Goal: Information Seeking & Learning: Learn about a topic

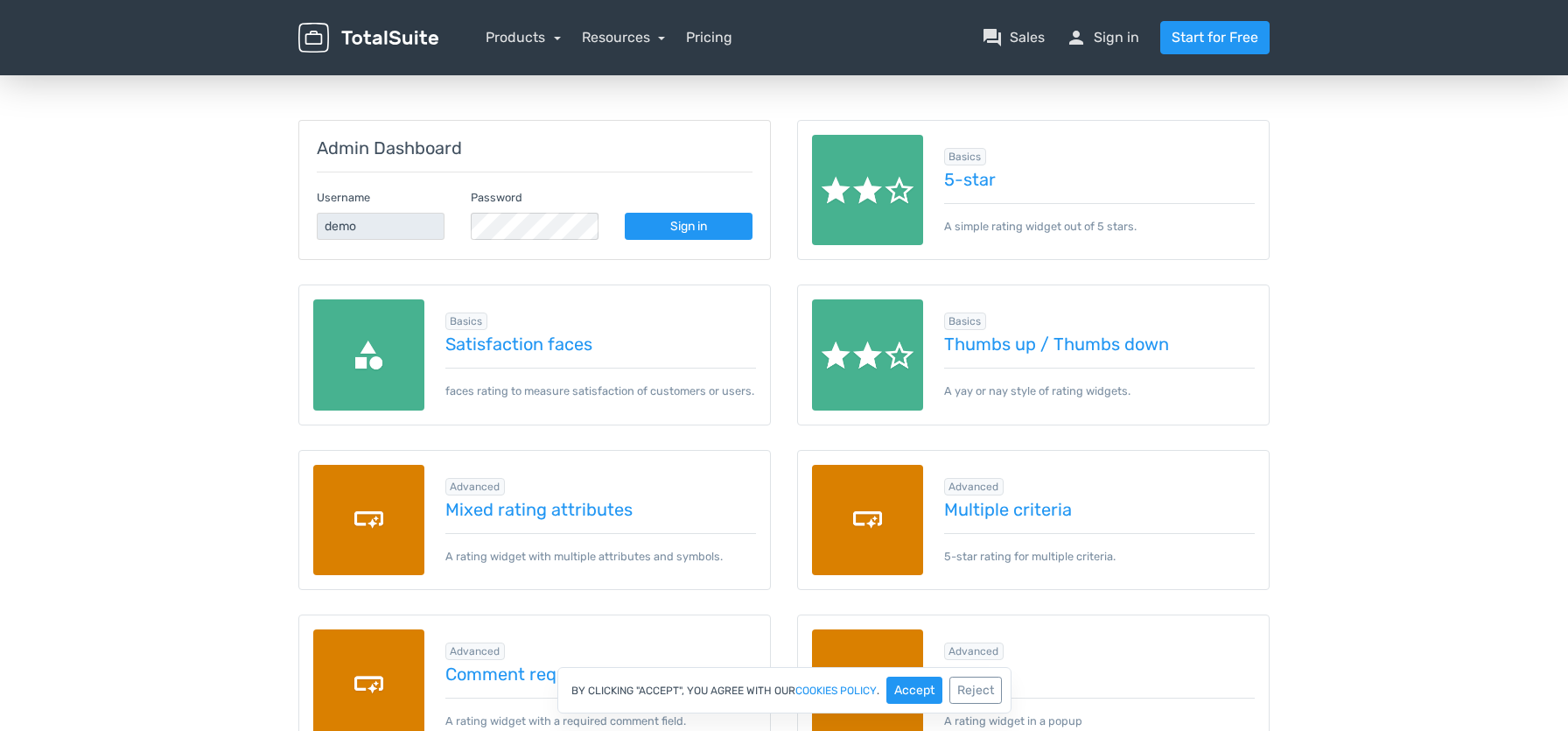
scroll to position [175, 0]
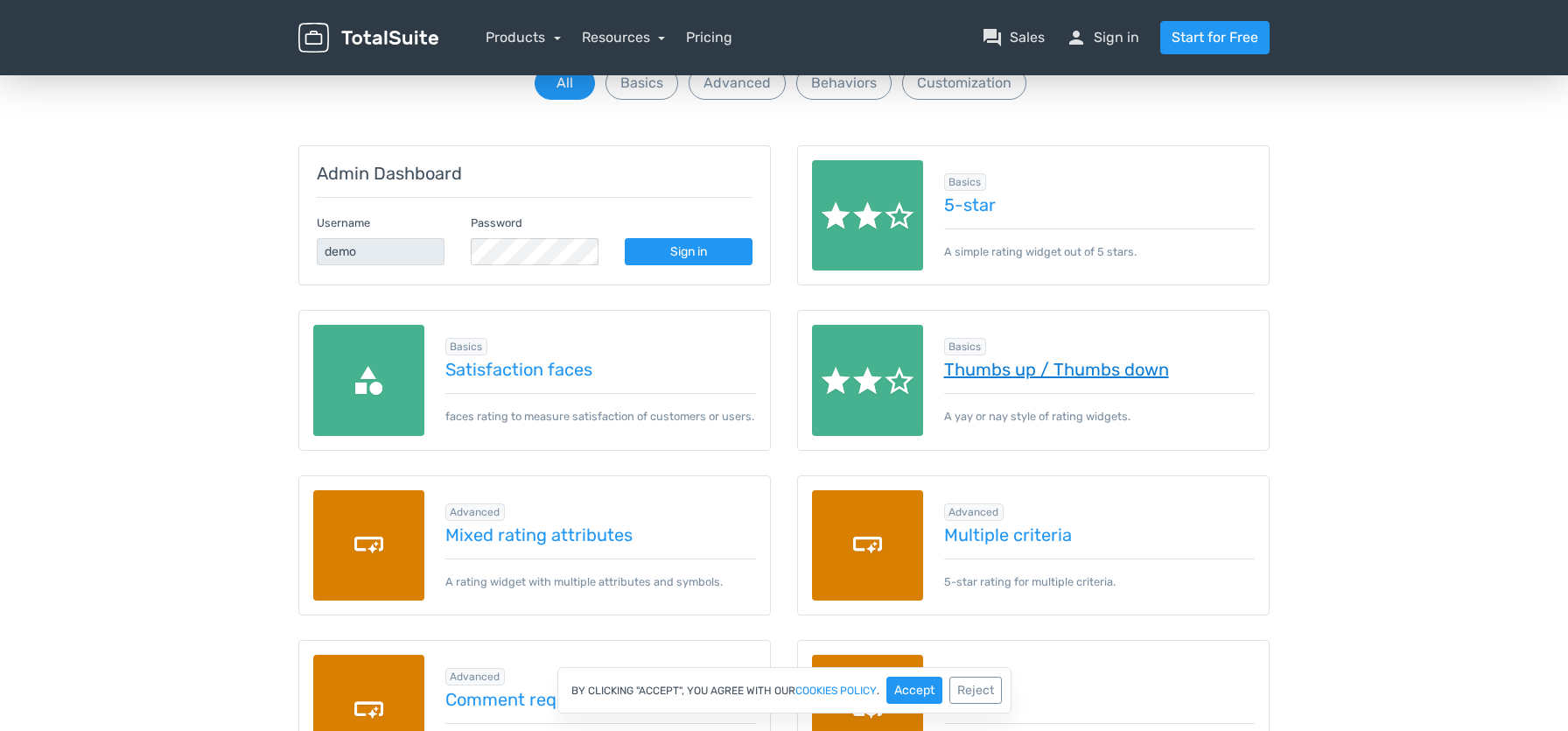
click at [1007, 370] on link "Thumbs up / Thumbs down" at bounding box center [1100, 369] width 312 height 19
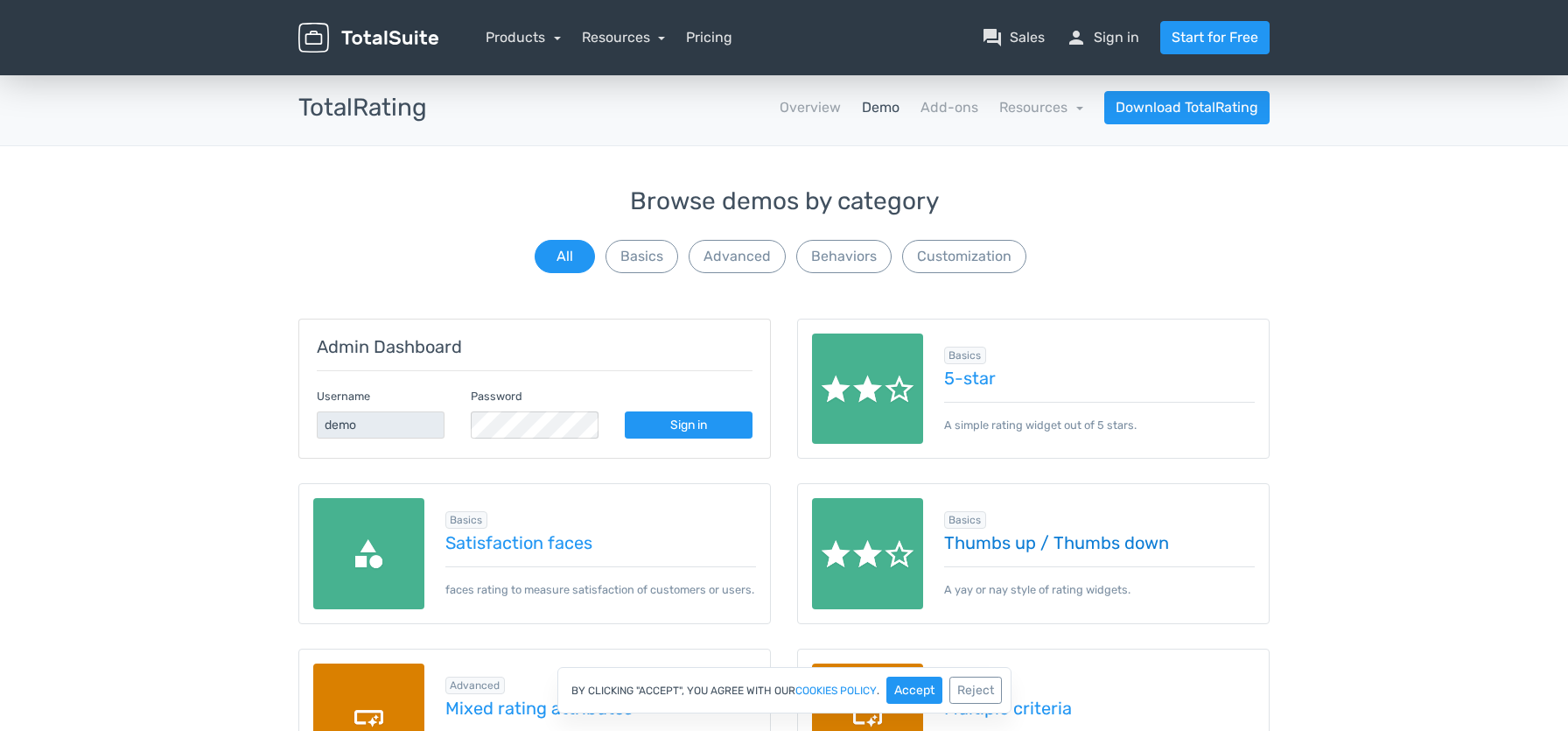
scroll to position [0, 0]
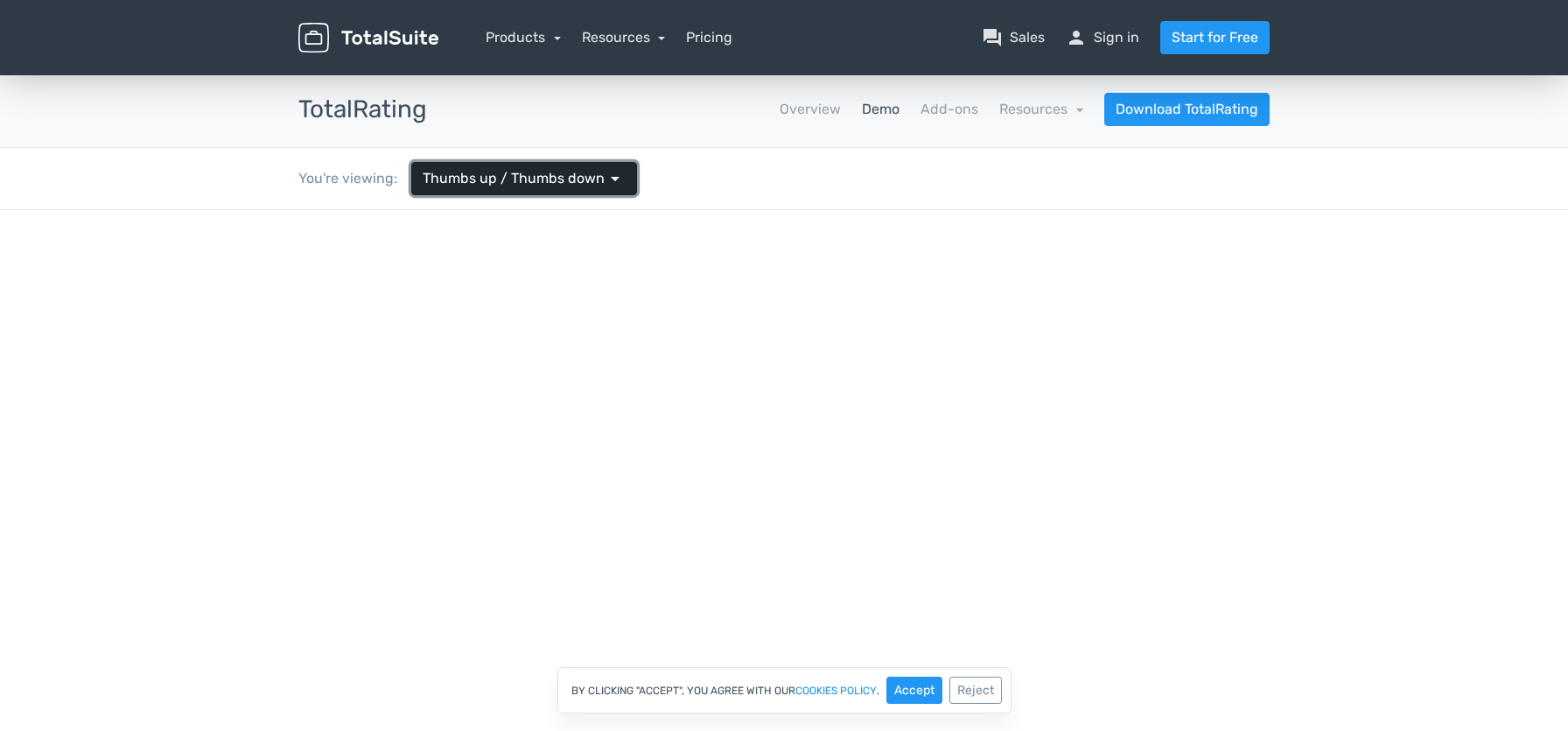
click at [605, 178] on span "arrow_drop_down" at bounding box center [615, 178] width 21 height 21
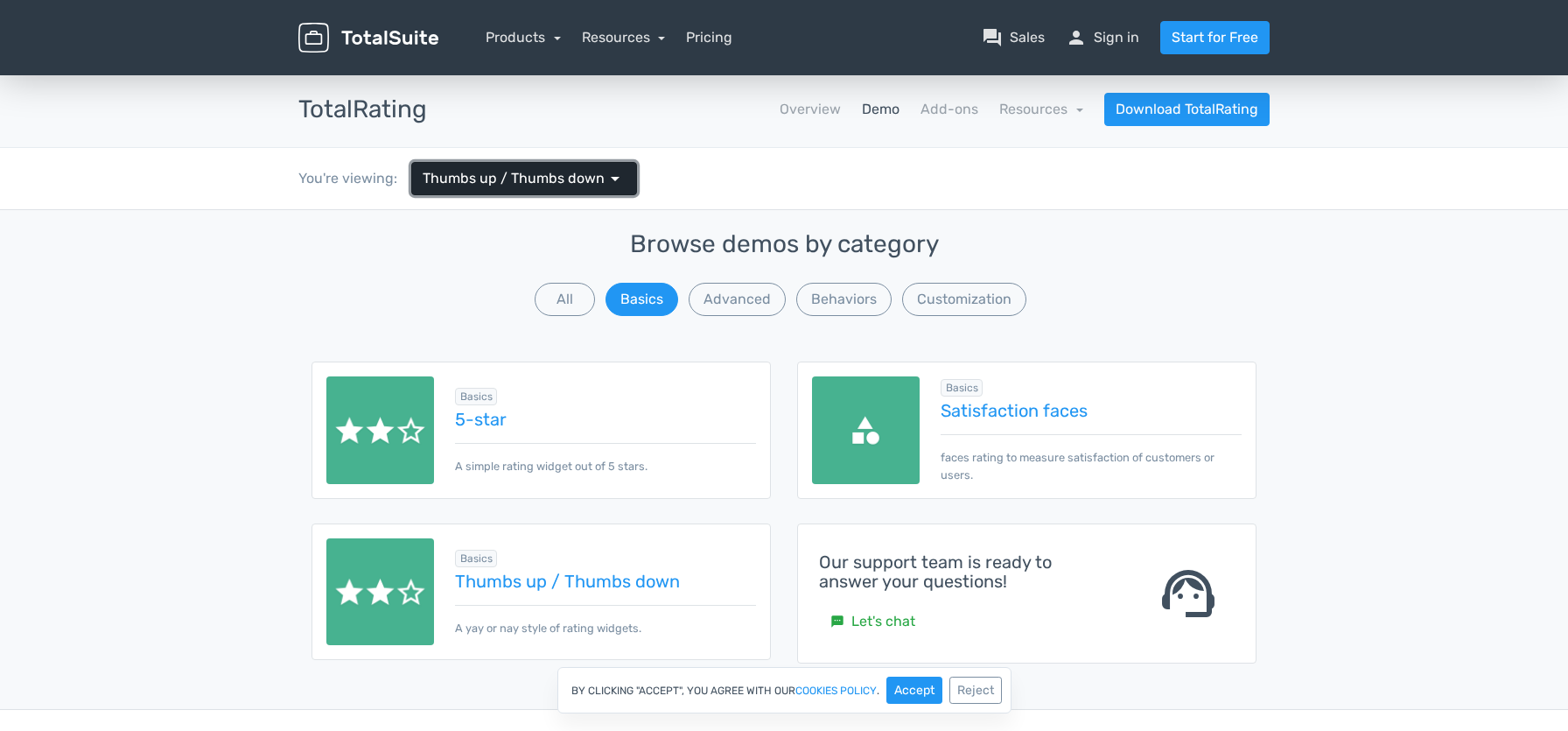
click at [605, 178] on span "arrow_drop_down" at bounding box center [615, 178] width 21 height 21
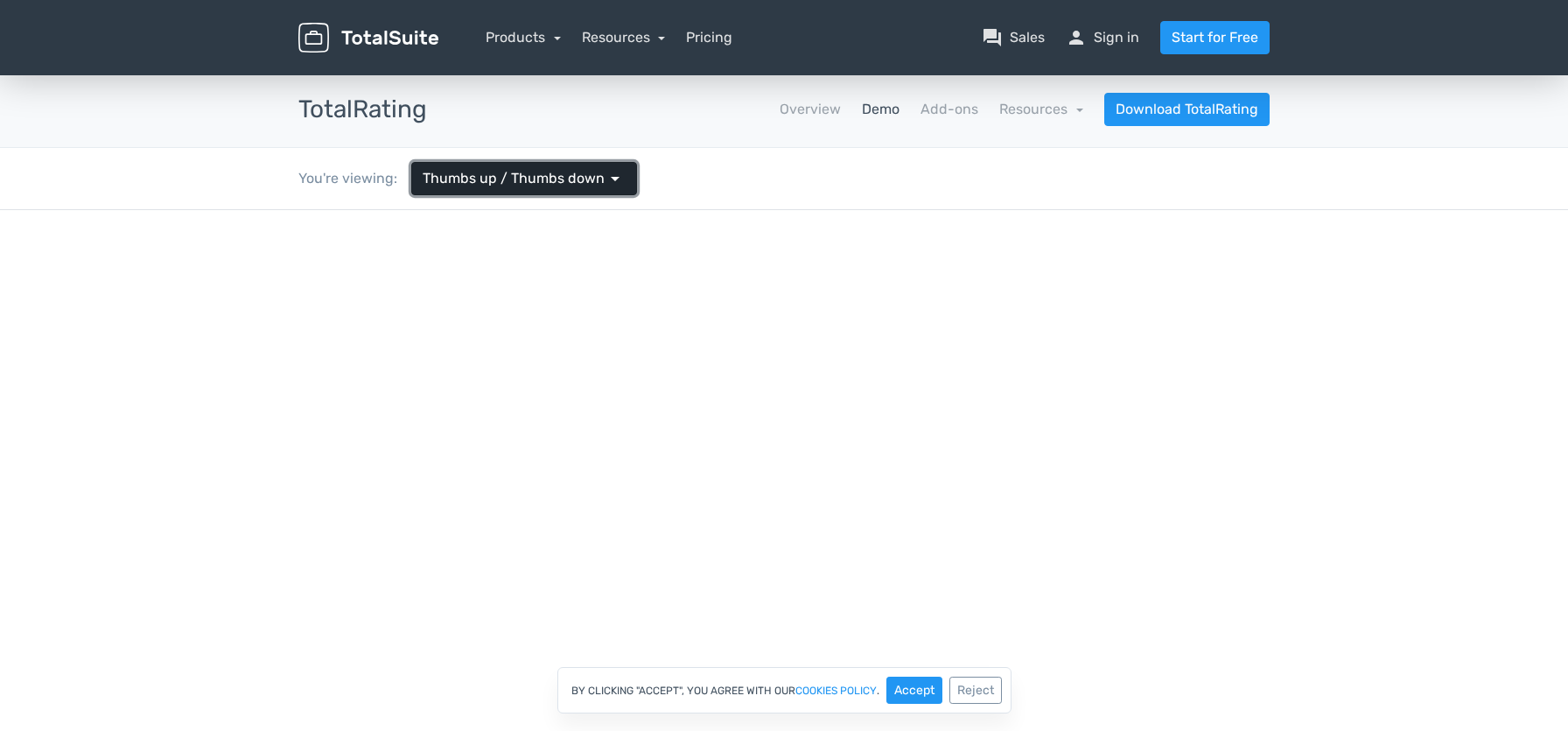
click at [474, 167] on link "Thumbs up / Thumbs down arrow_drop_down" at bounding box center [524, 178] width 226 height 33
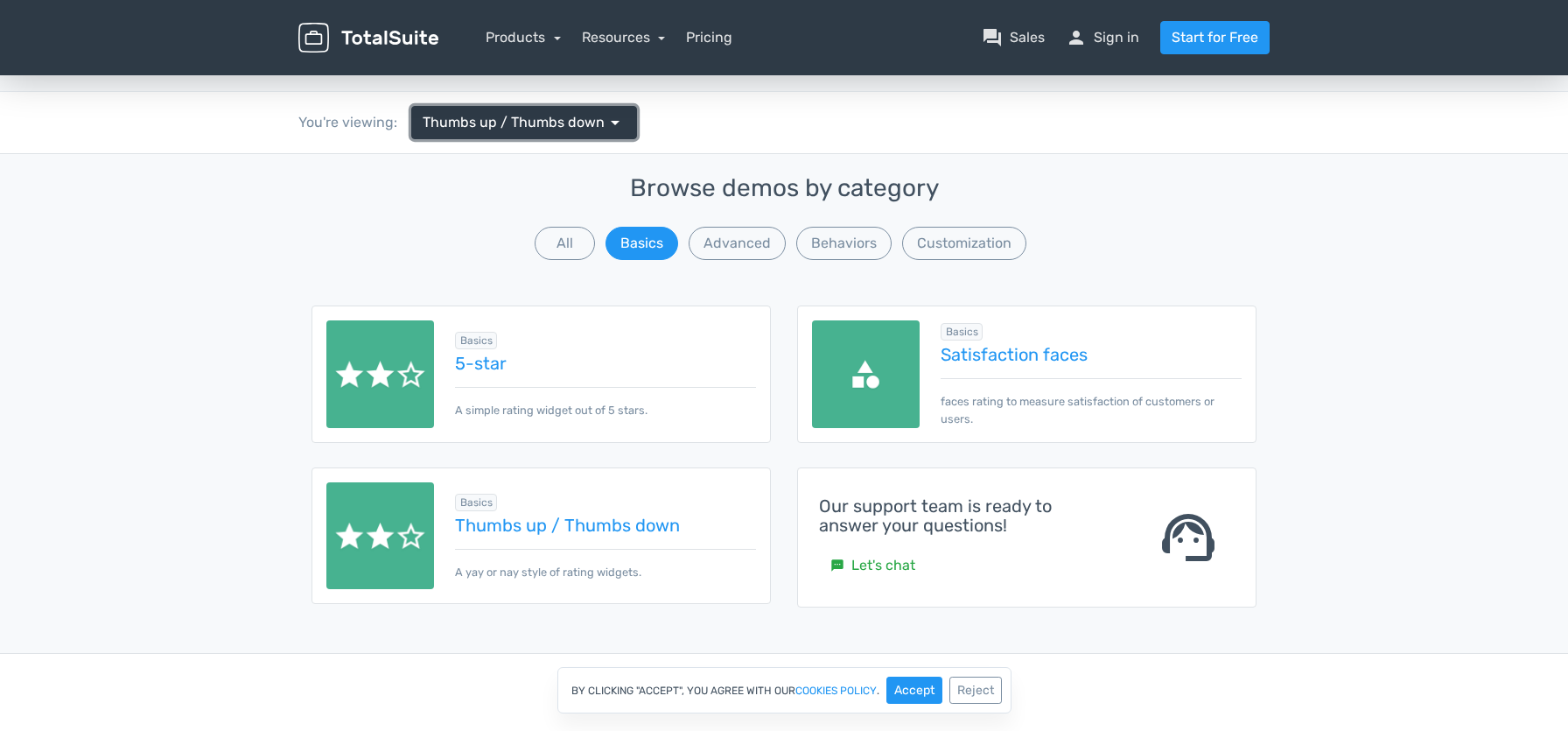
scroll to position [88, 0]
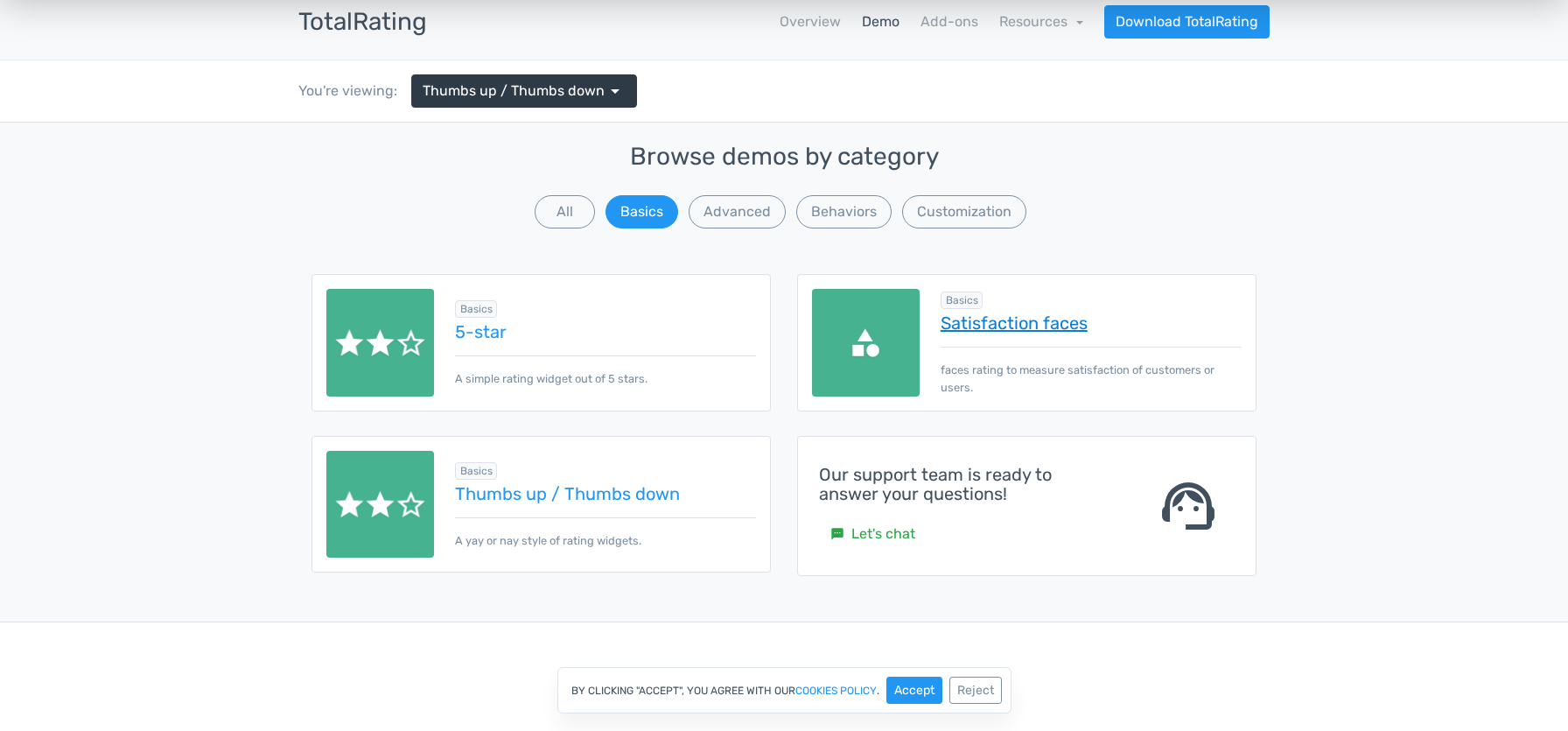
click at [1008, 332] on link "Satisfaction faces" at bounding box center [1091, 322] width 301 height 19
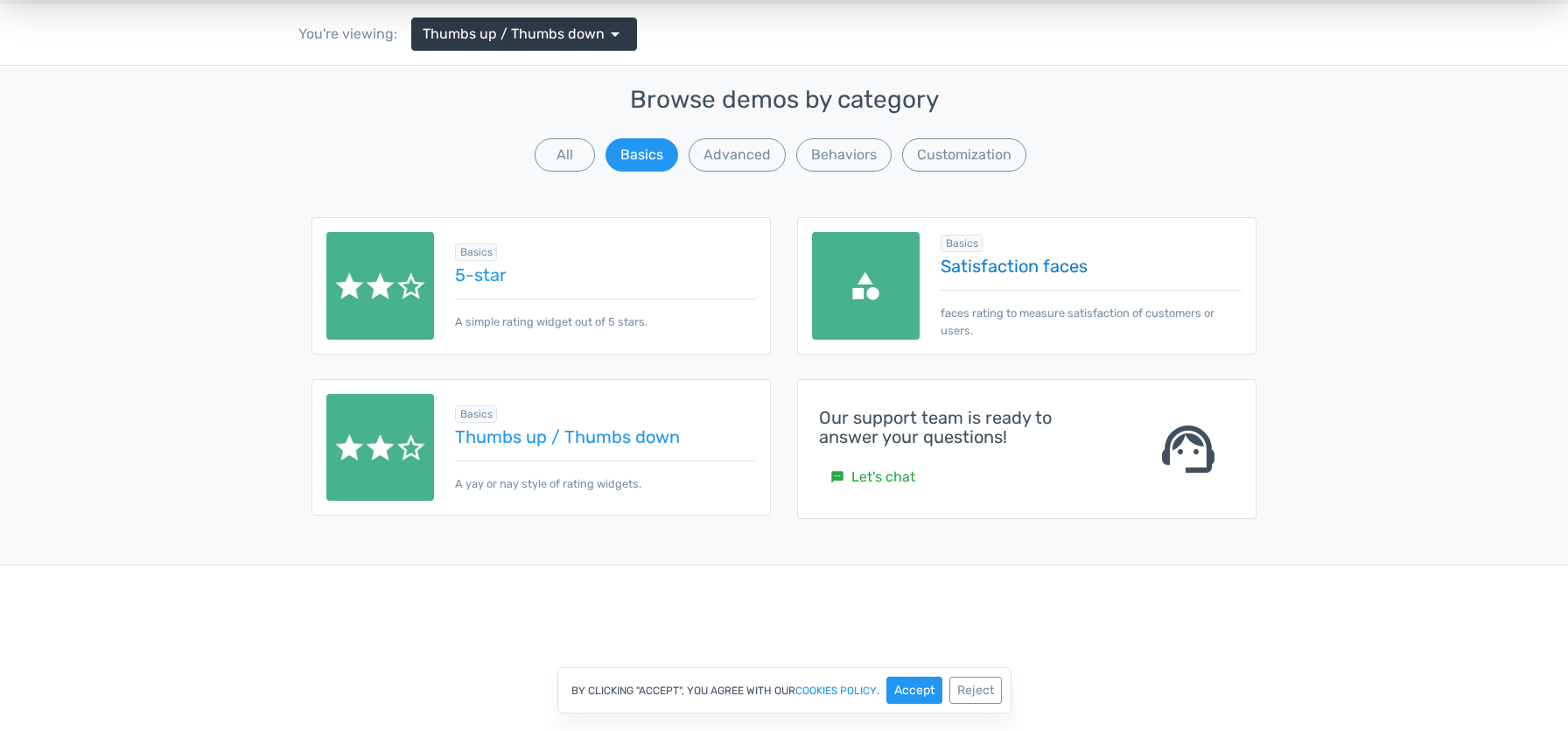
scroll to position [175, 0]
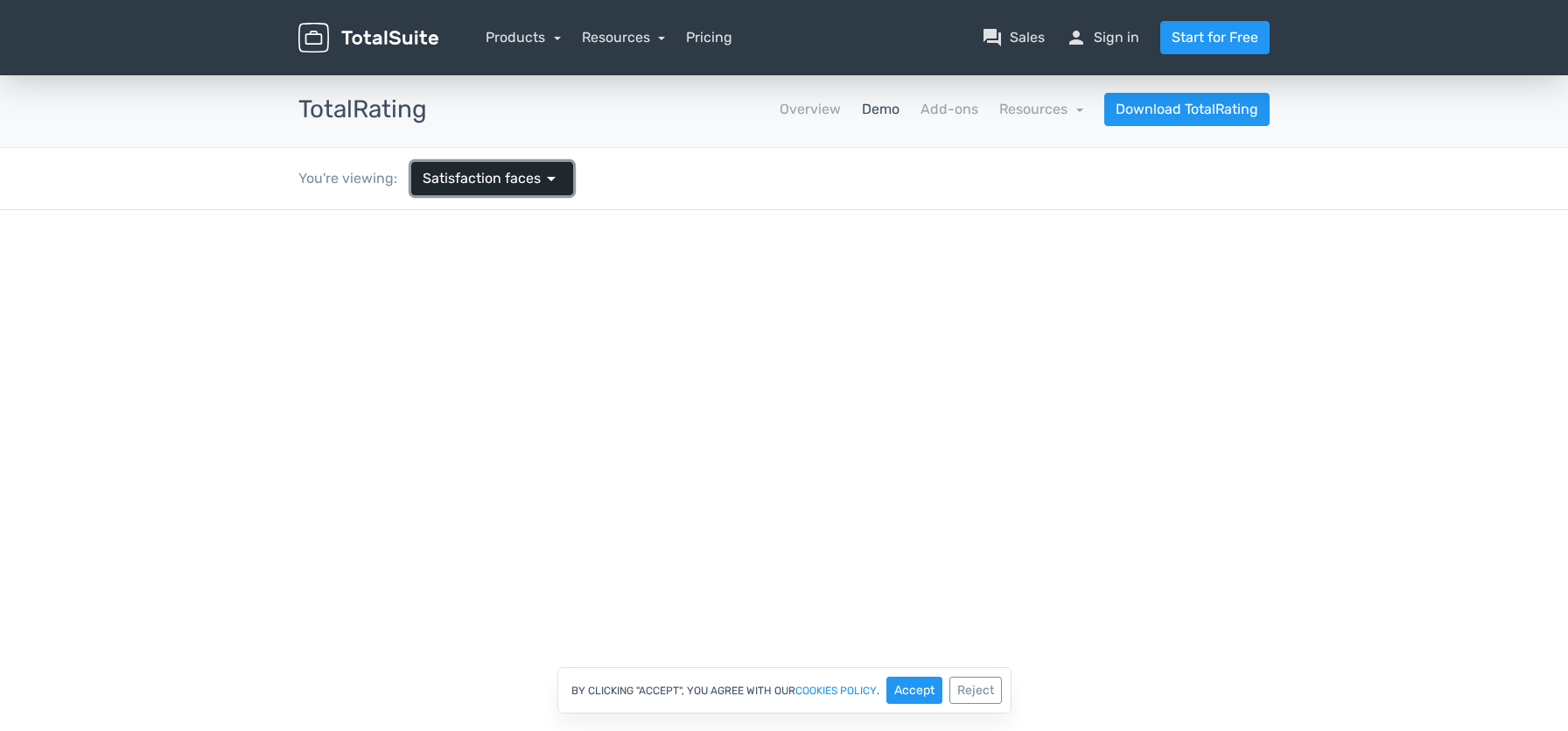
click at [541, 183] on span "arrow_drop_down" at bounding box center [550, 178] width 21 height 21
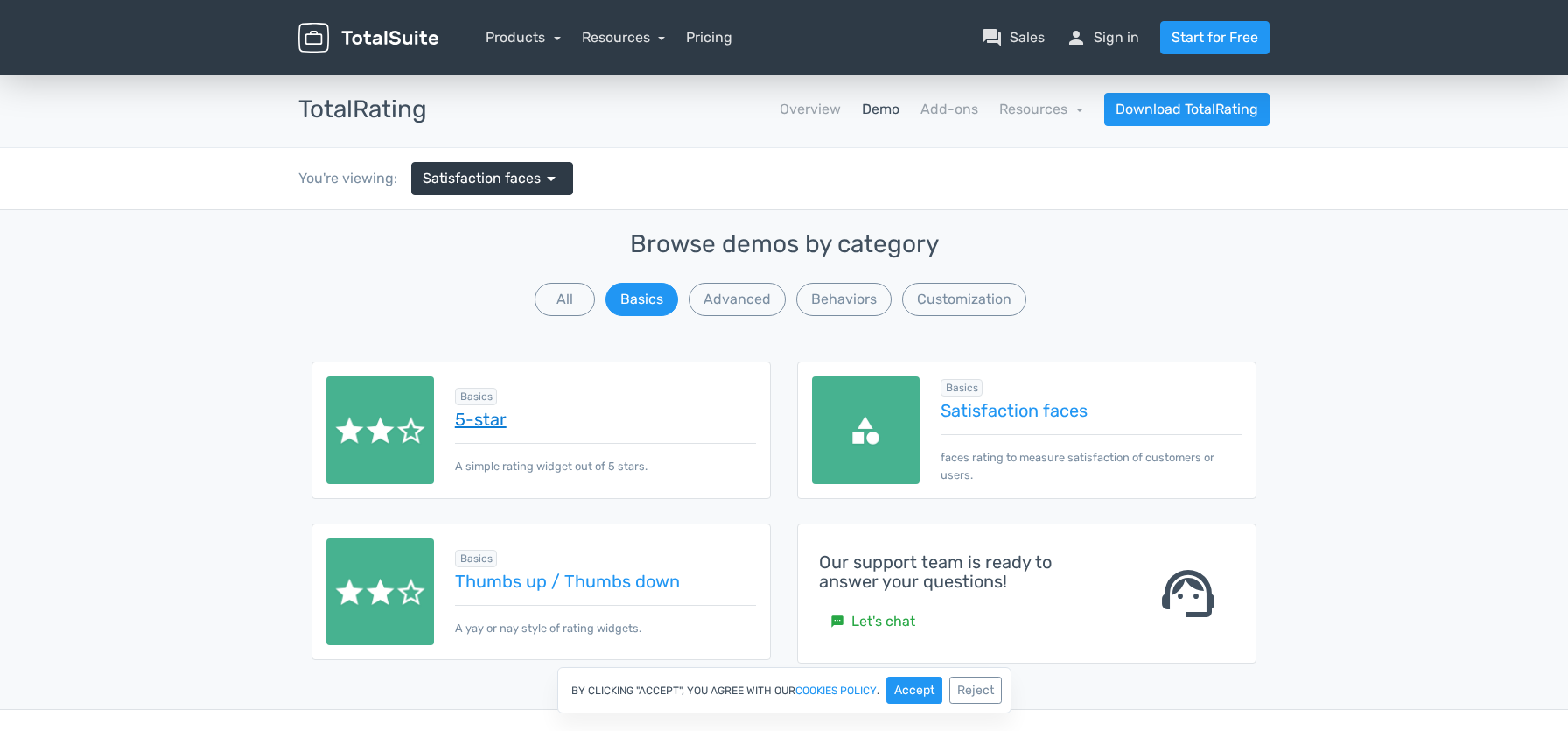
click at [488, 425] on link "5-star" at bounding box center [606, 419] width 301 height 19
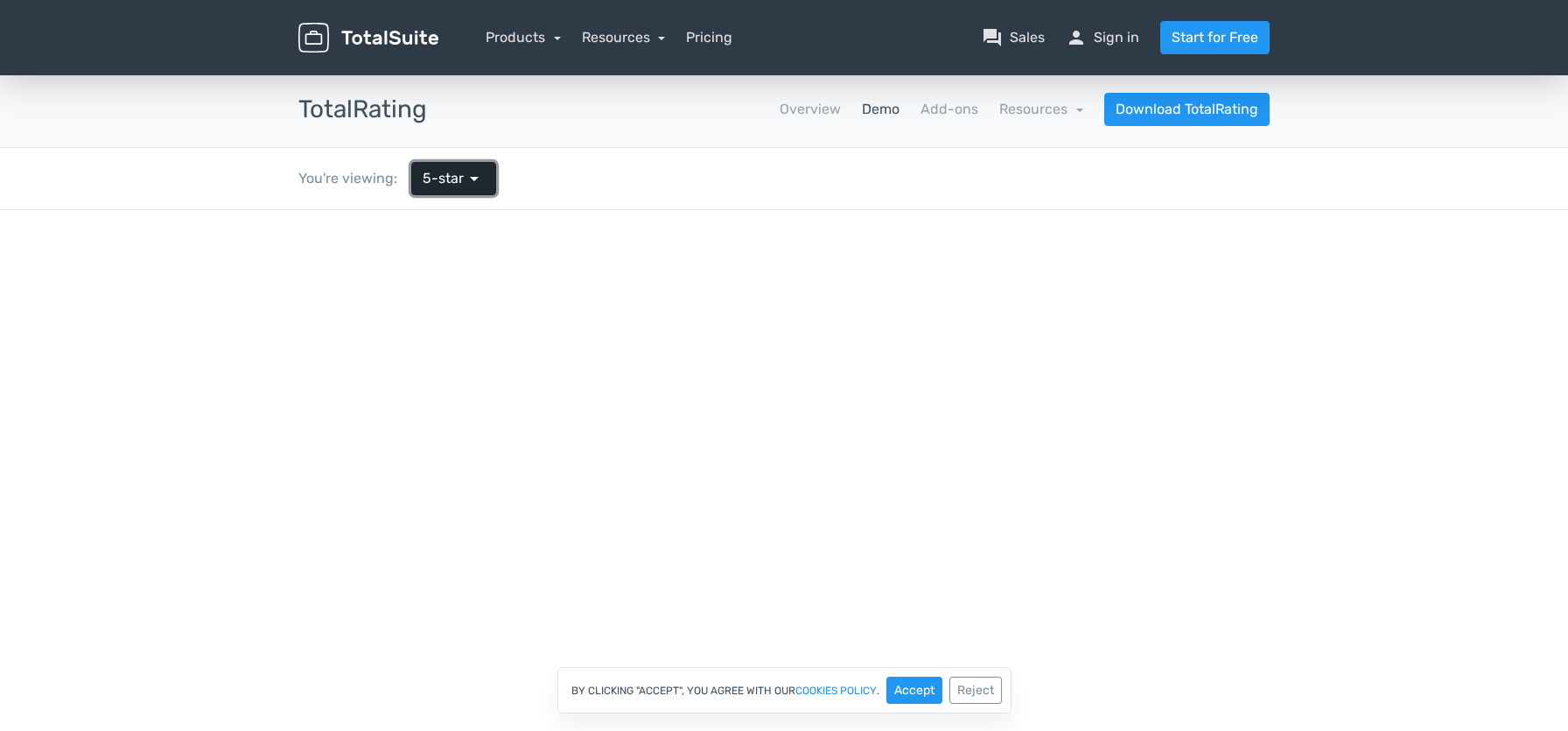
click at [475, 175] on span "arrow_drop_down" at bounding box center [473, 178] width 21 height 21
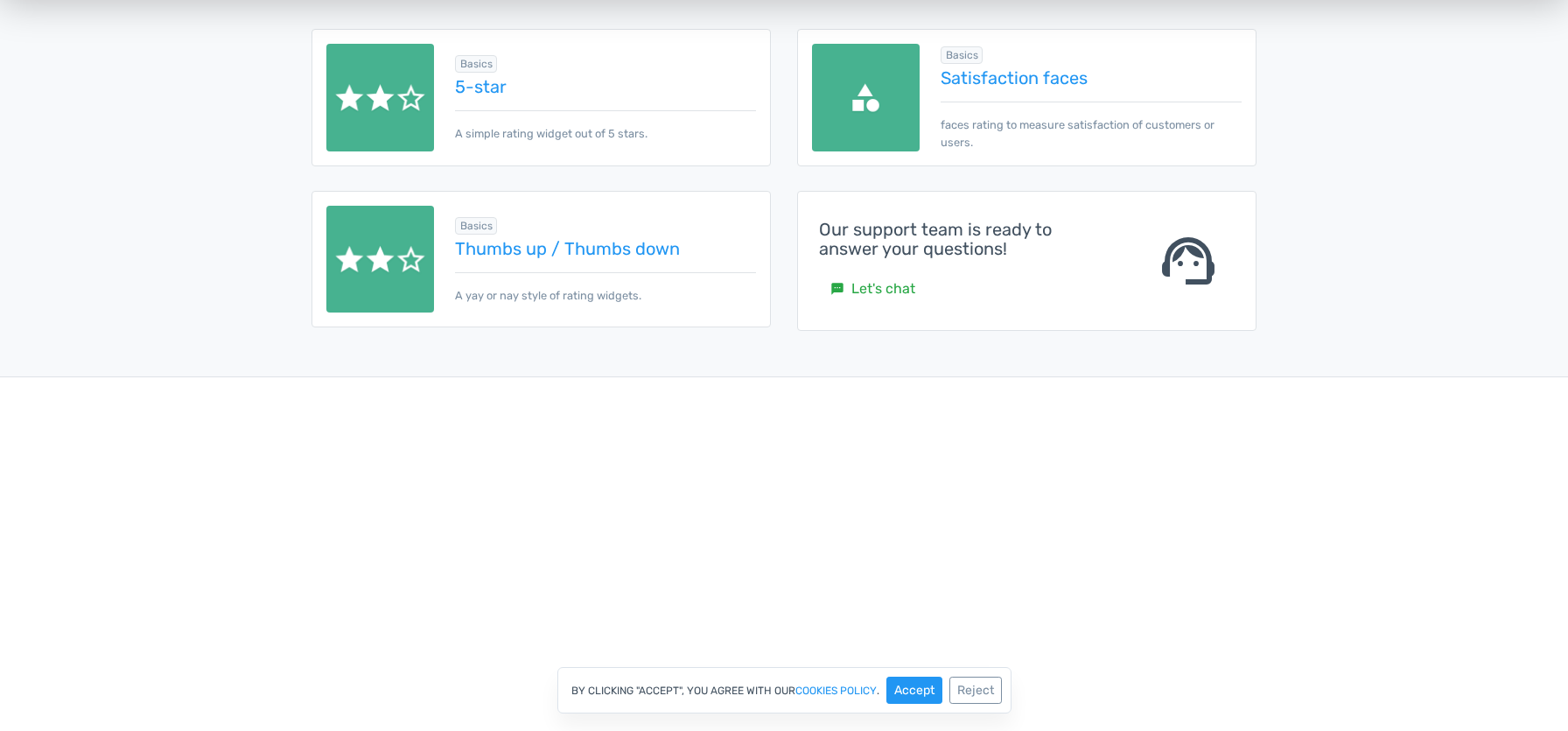
scroll to position [438, 0]
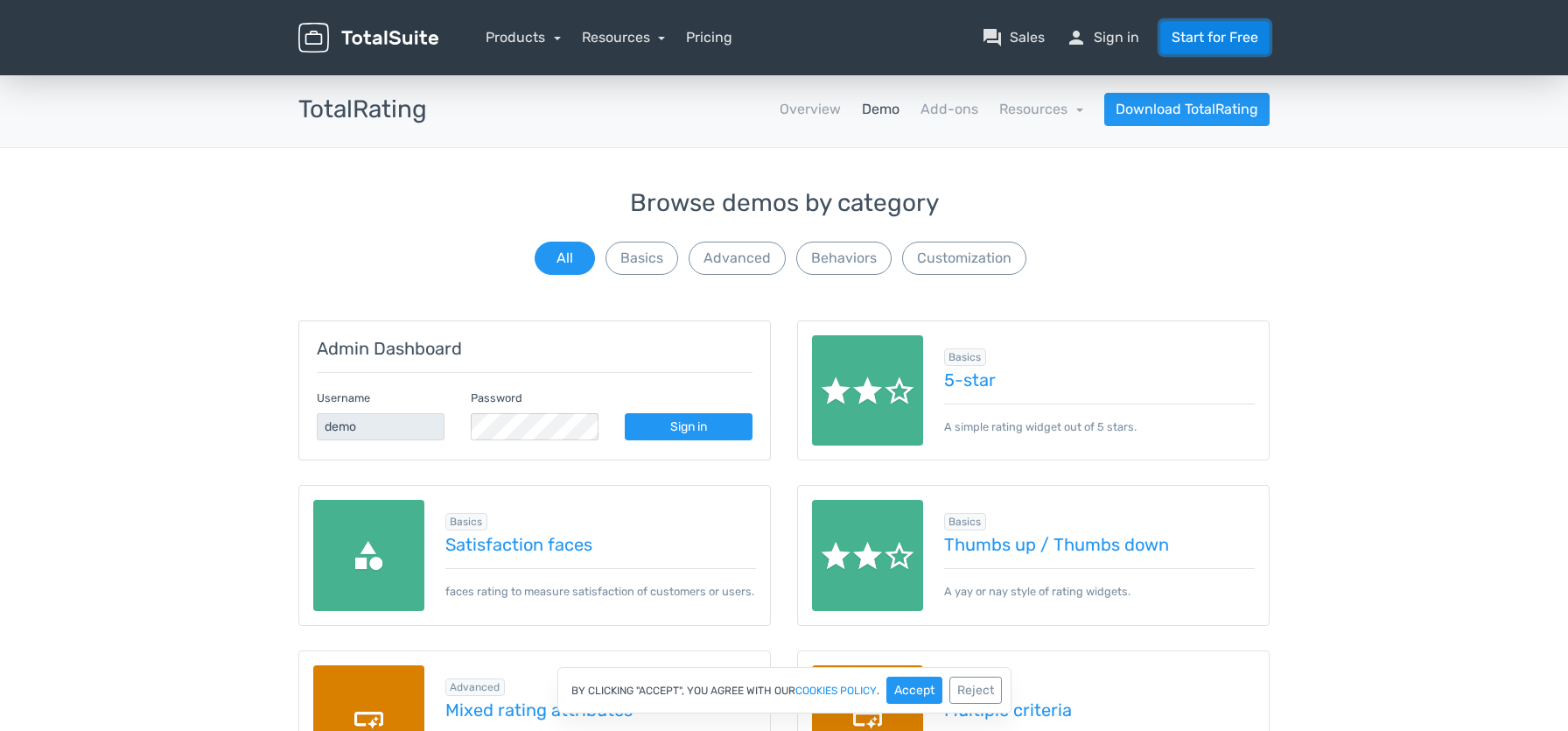
click at [1199, 32] on link "Start for Free" at bounding box center [1215, 37] width 109 height 33
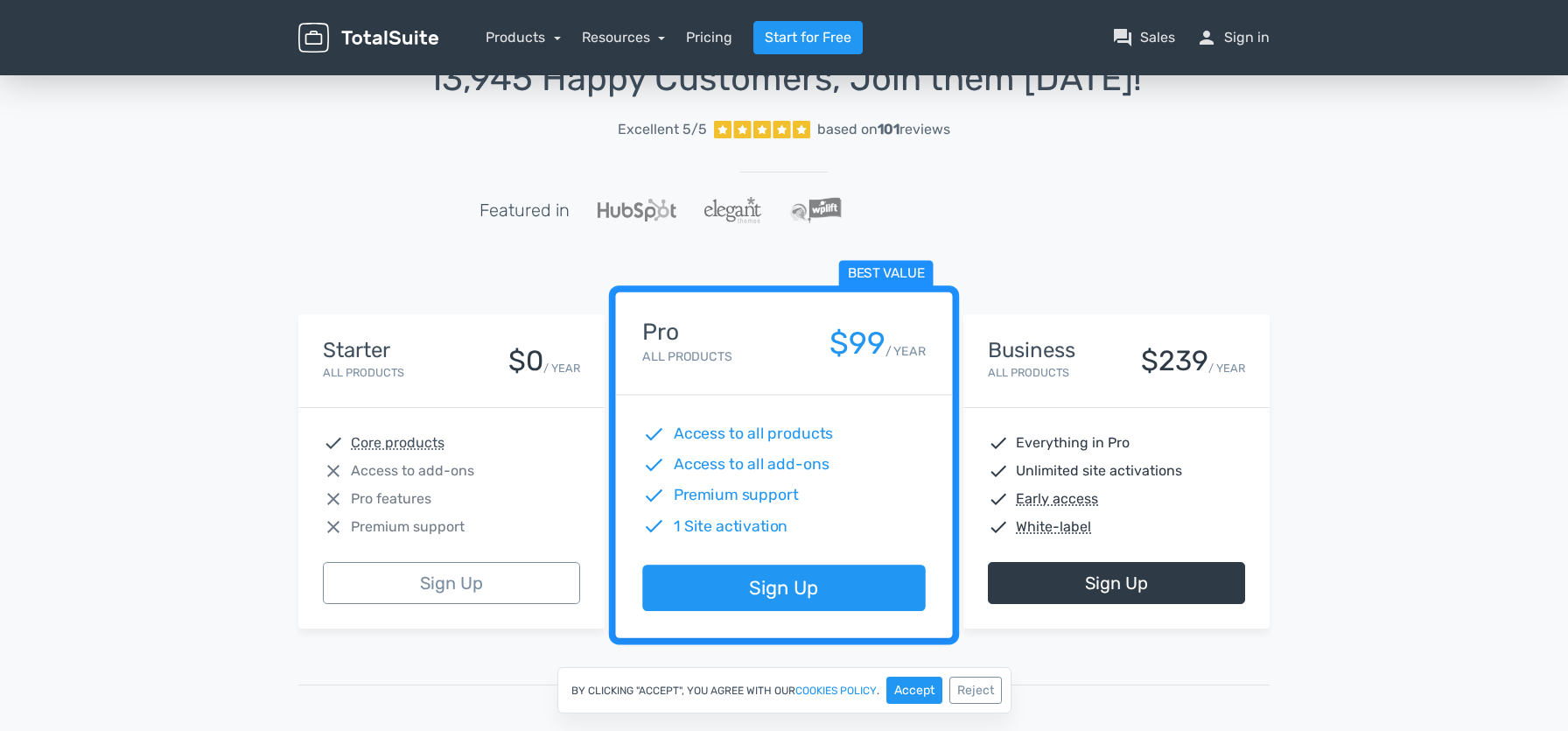
scroll to position [88, 0]
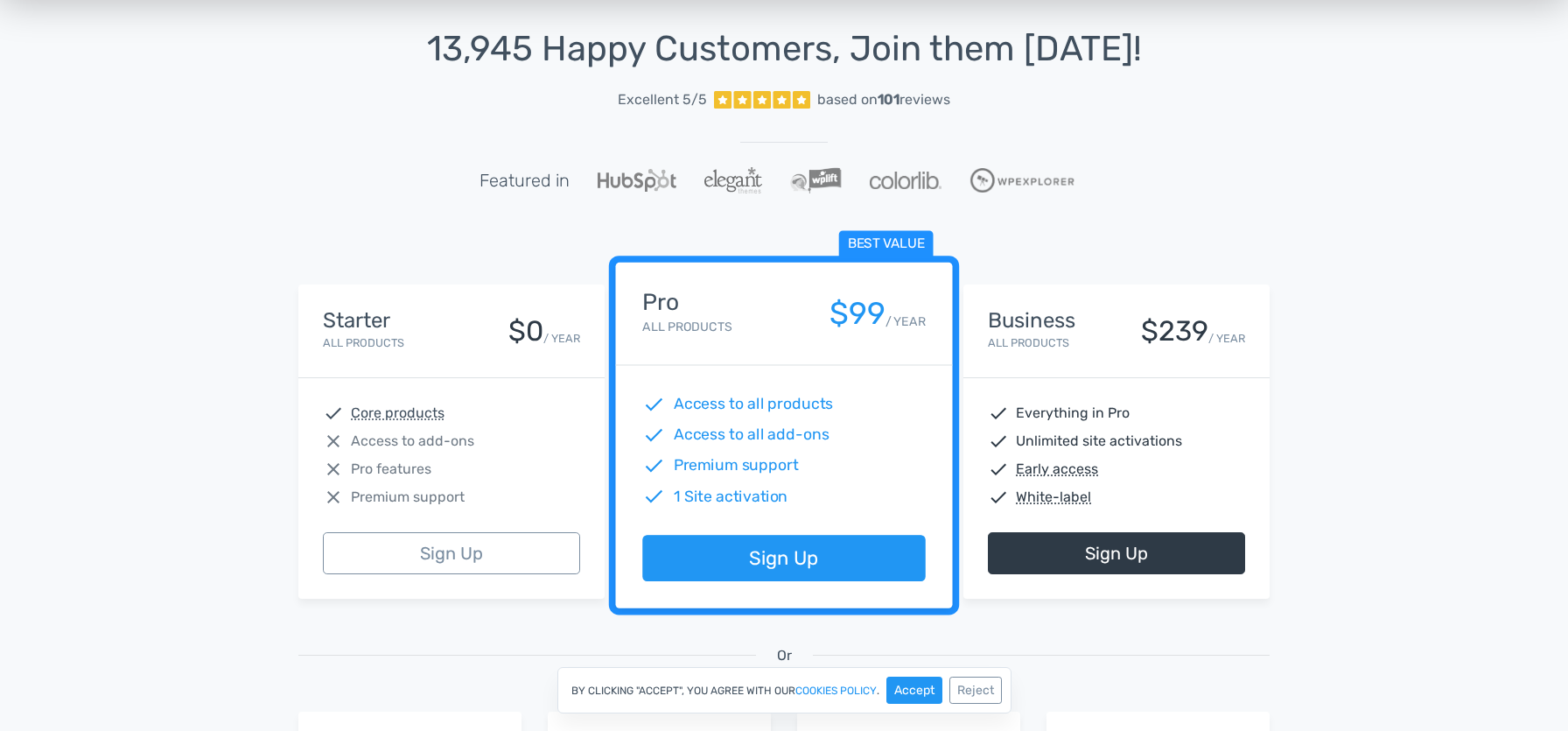
click at [439, 383] on div "check Core products close Access to add-ons close Pro features close Premium su…" at bounding box center [452, 456] width 307 height 154
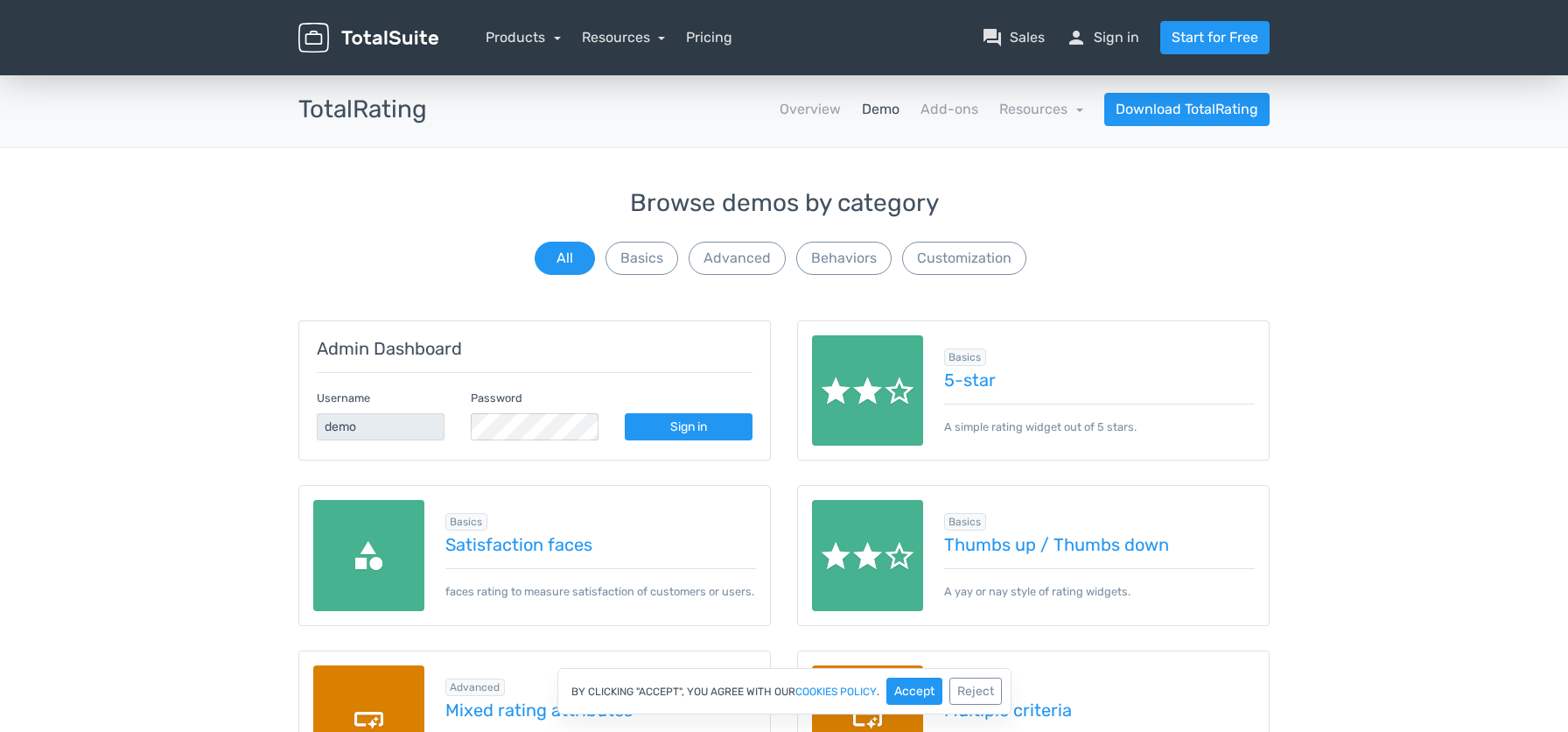
click at [396, 48] on img at bounding box center [368, 38] width 140 height 30
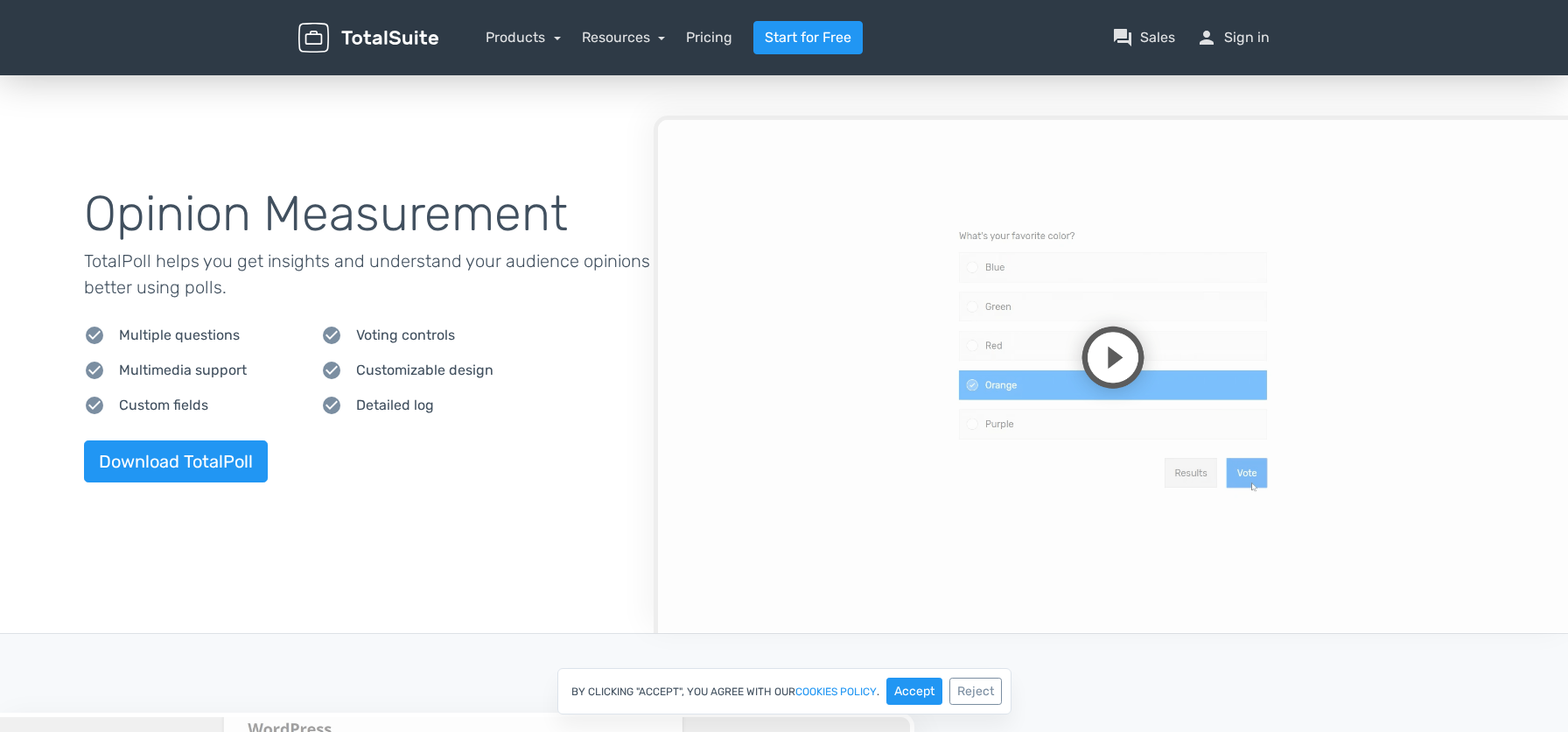
scroll to position [613, 0]
